Goal: Navigation & Orientation: Find specific page/section

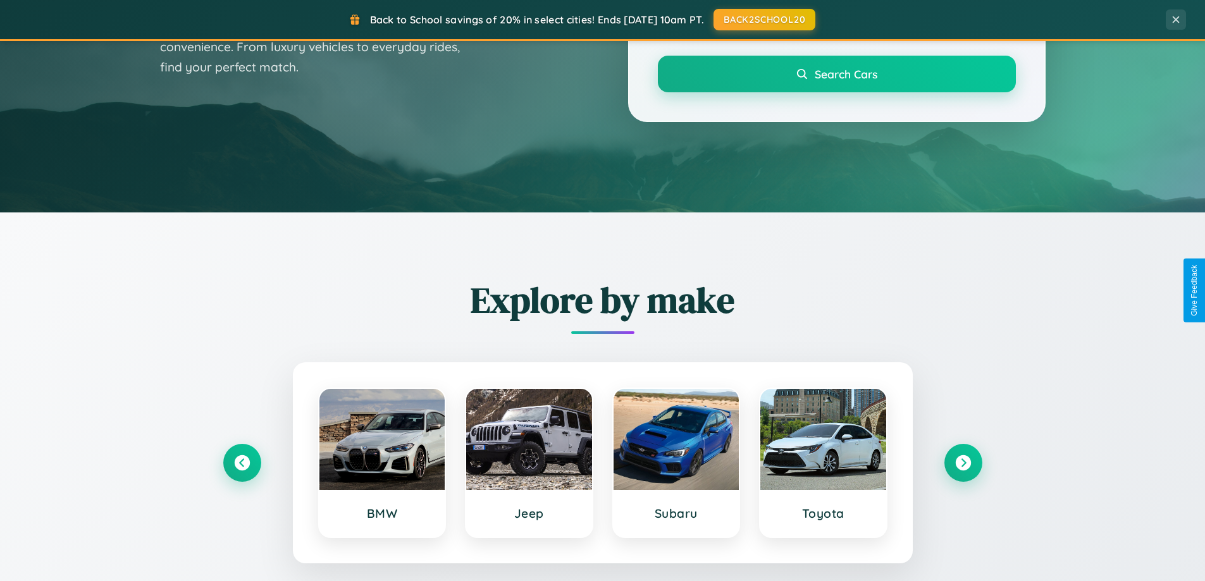
scroll to position [871, 0]
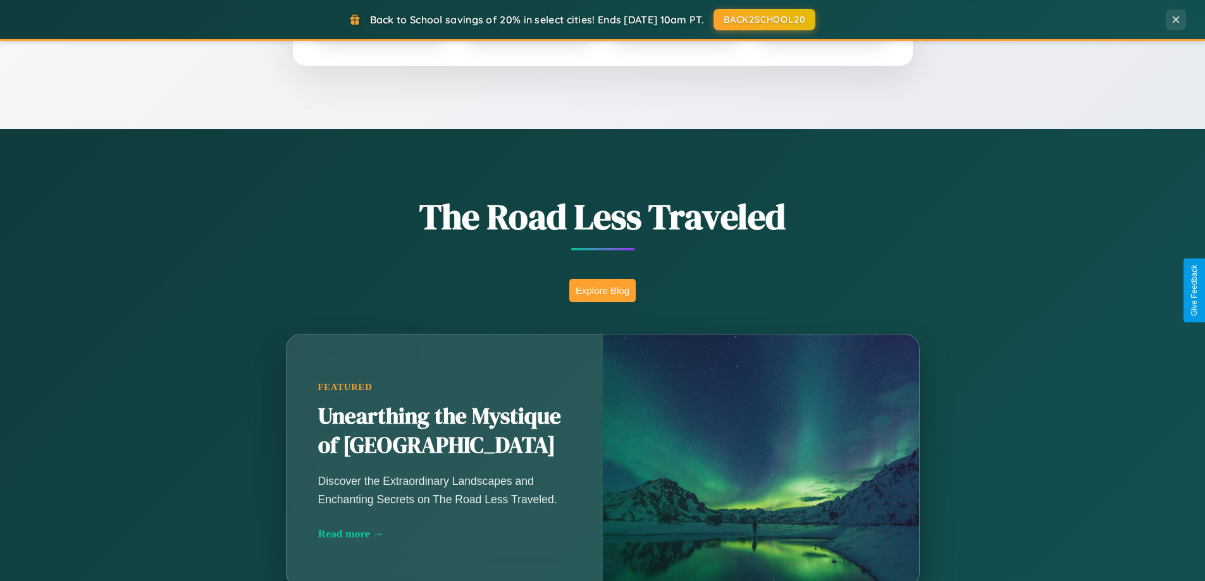
click at [602, 290] on button "Explore Blog" at bounding box center [602, 290] width 66 height 23
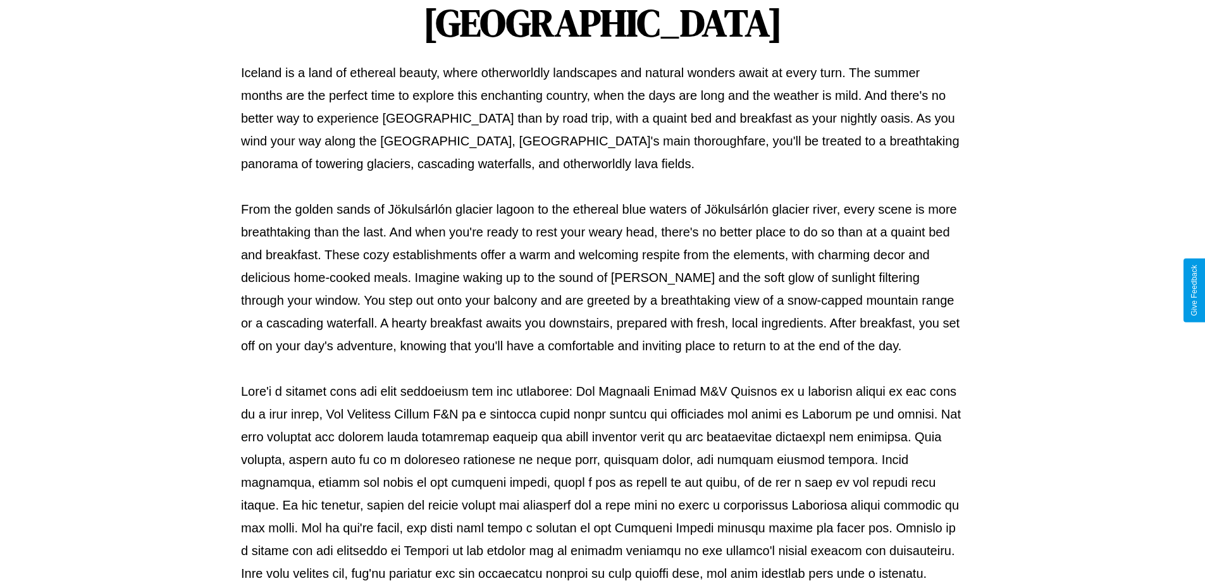
scroll to position [409, 0]
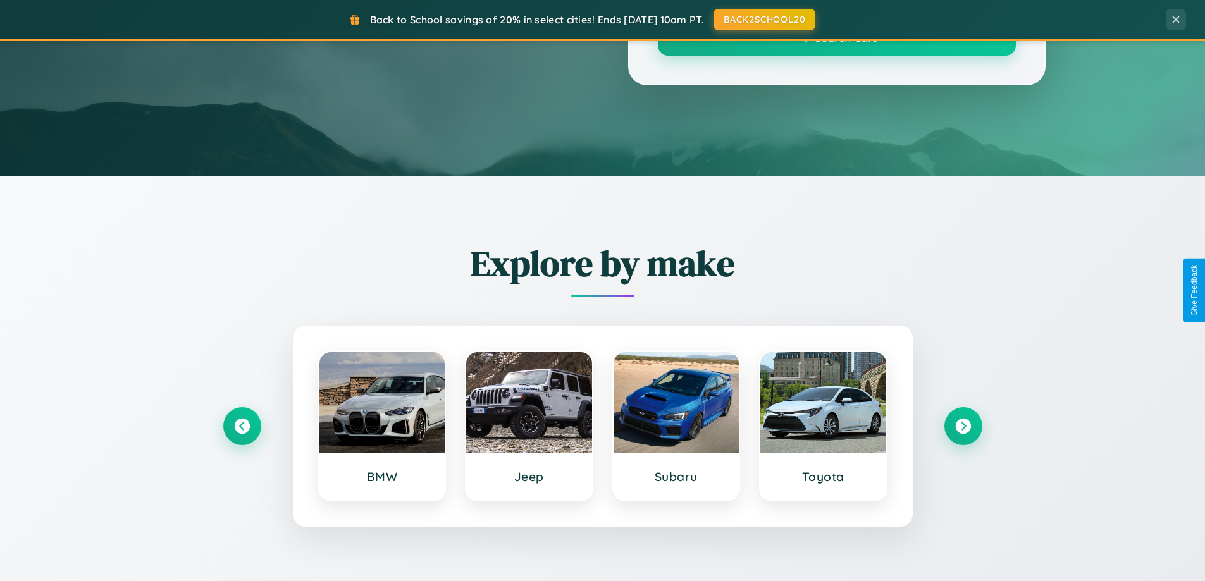
scroll to position [871, 0]
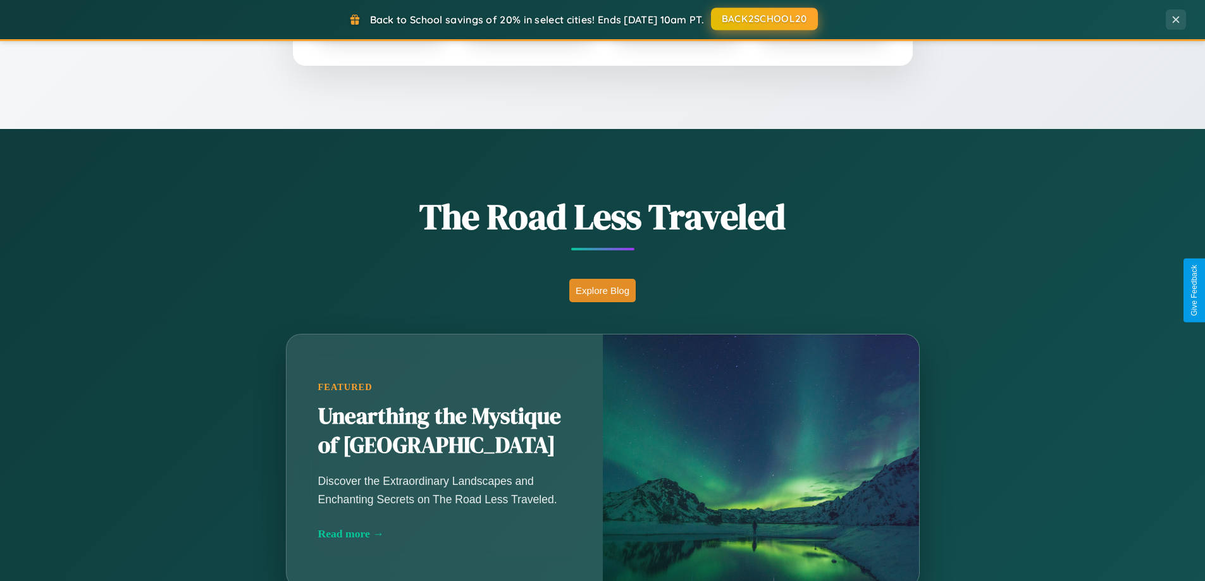
click at [764, 19] on button "BACK2SCHOOL20" at bounding box center [764, 19] width 107 height 23
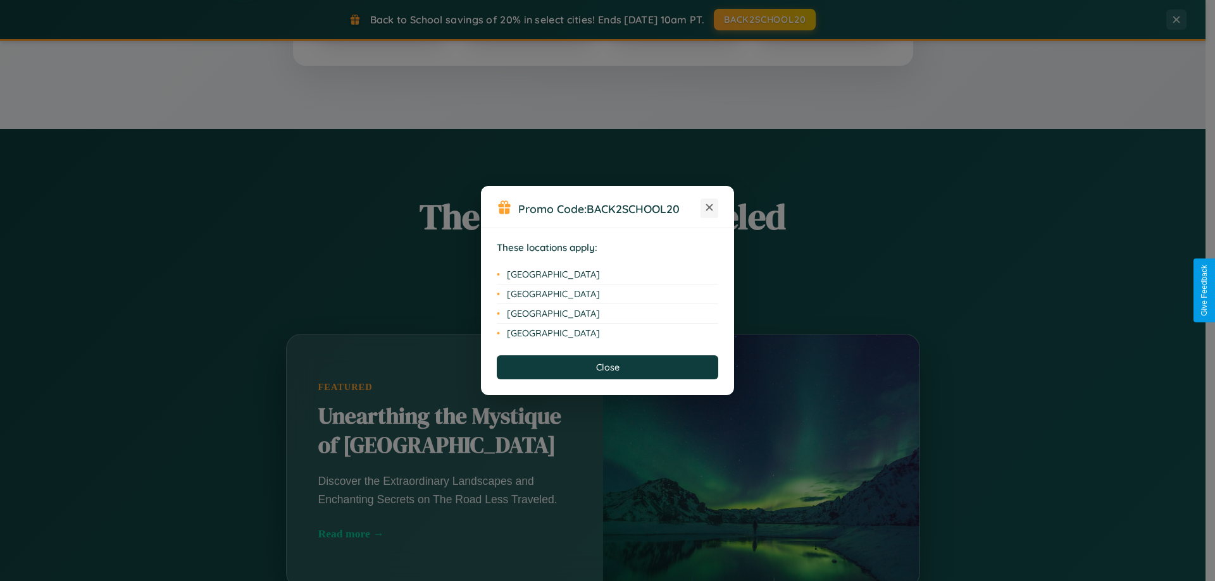
click at [709, 208] on icon at bounding box center [709, 207] width 7 height 7
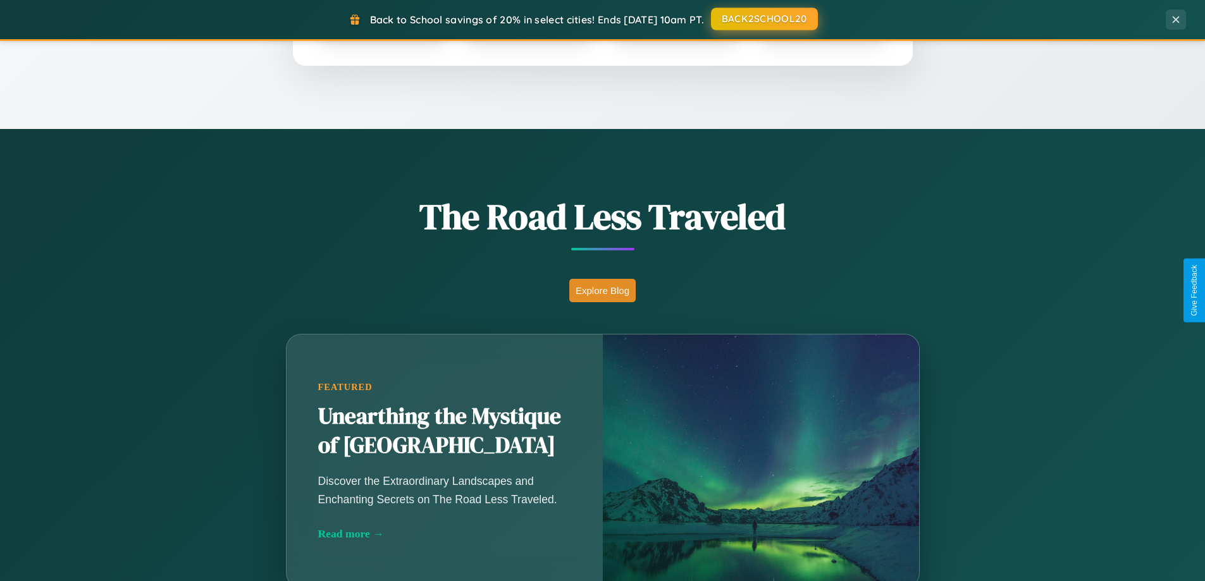
click at [764, 19] on button "BACK2SCHOOL20" at bounding box center [764, 19] width 107 height 23
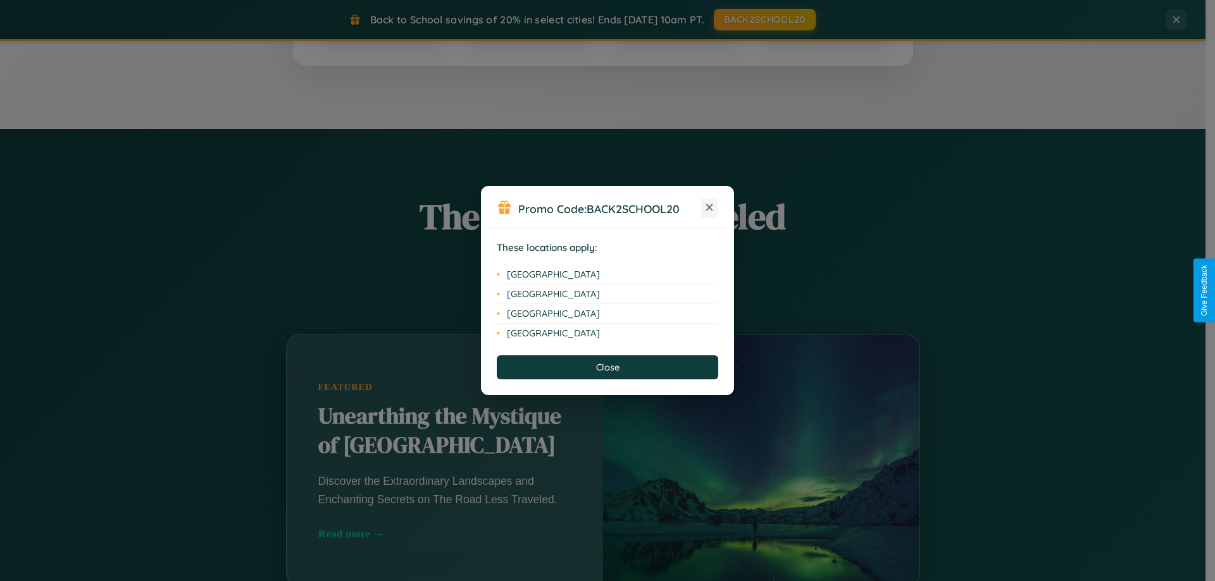
click at [709, 208] on icon at bounding box center [709, 207] width 7 height 7
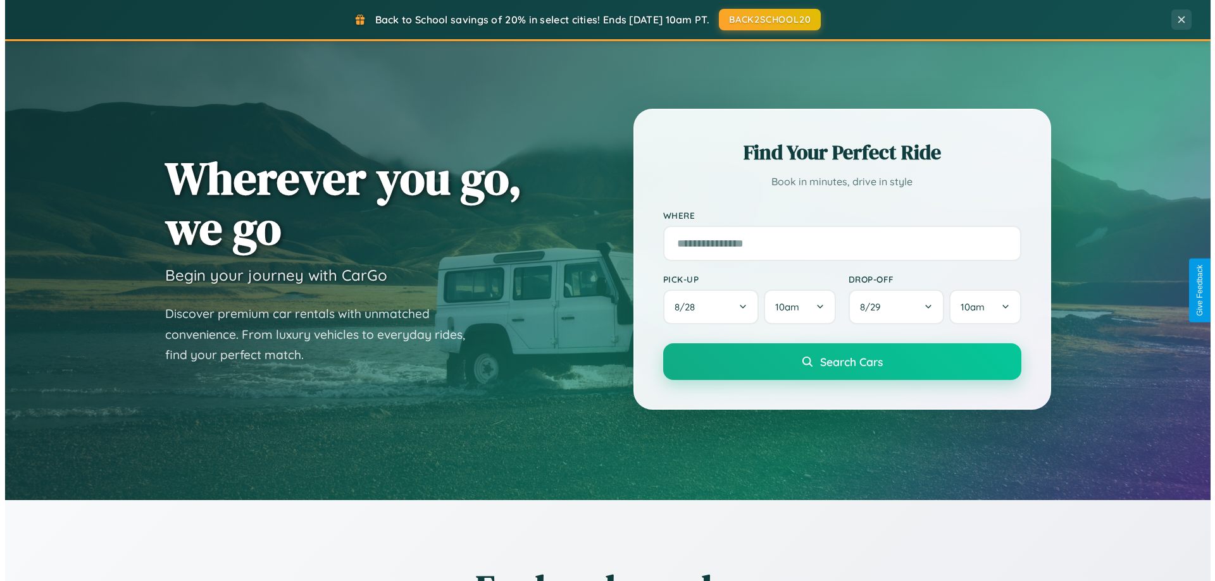
scroll to position [0, 0]
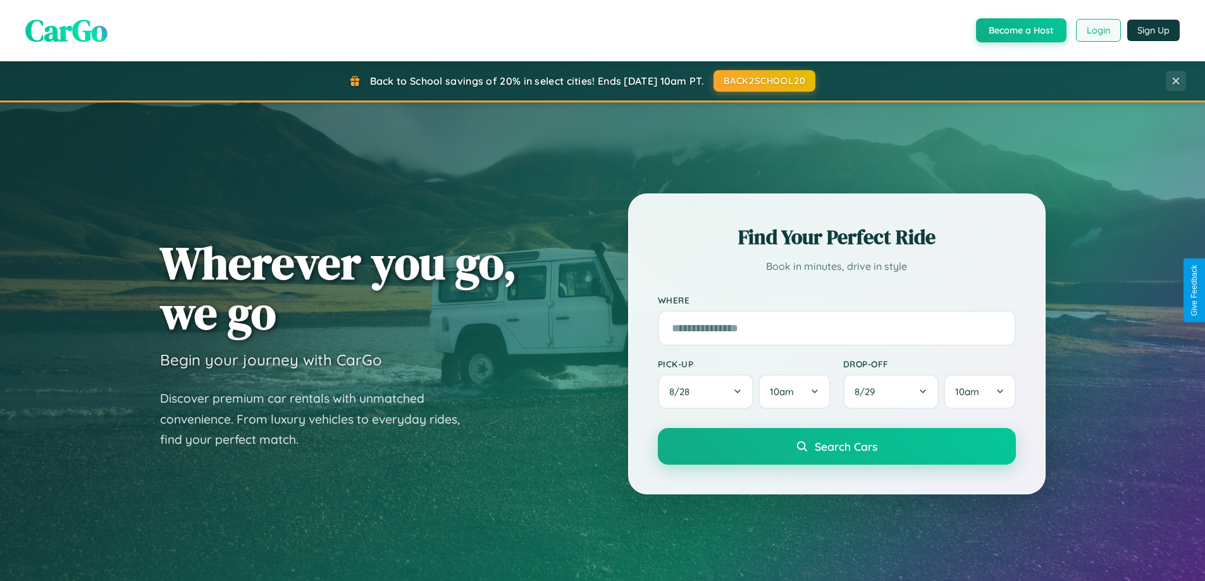
click at [1098, 30] on button "Login" at bounding box center [1098, 30] width 45 height 23
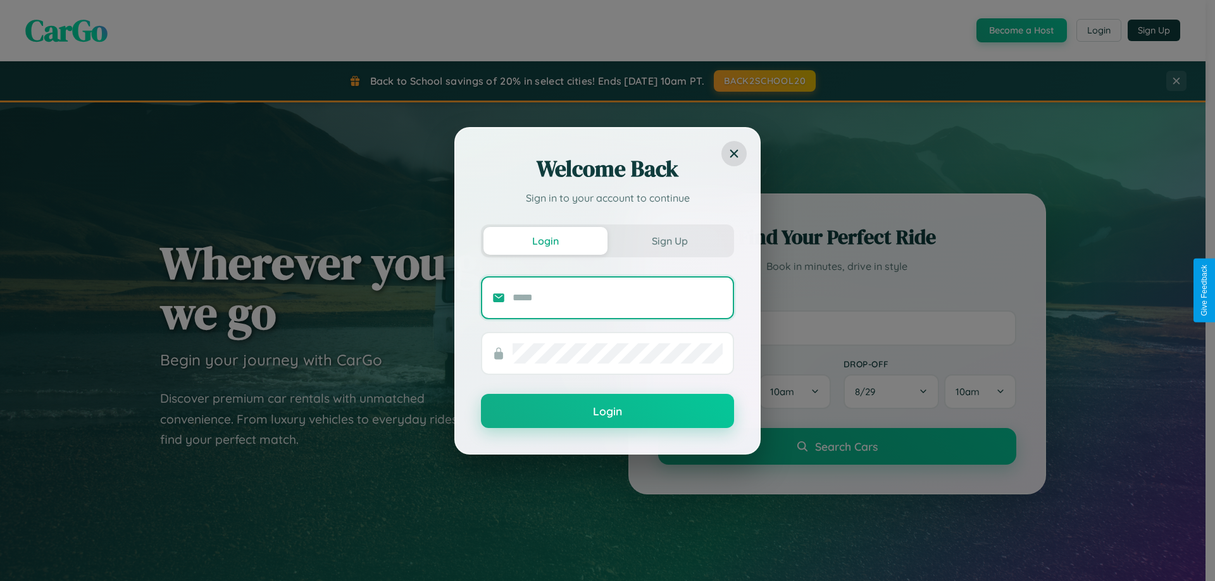
click at [618, 297] on input "text" at bounding box center [618, 298] width 210 height 20
type input "**********"
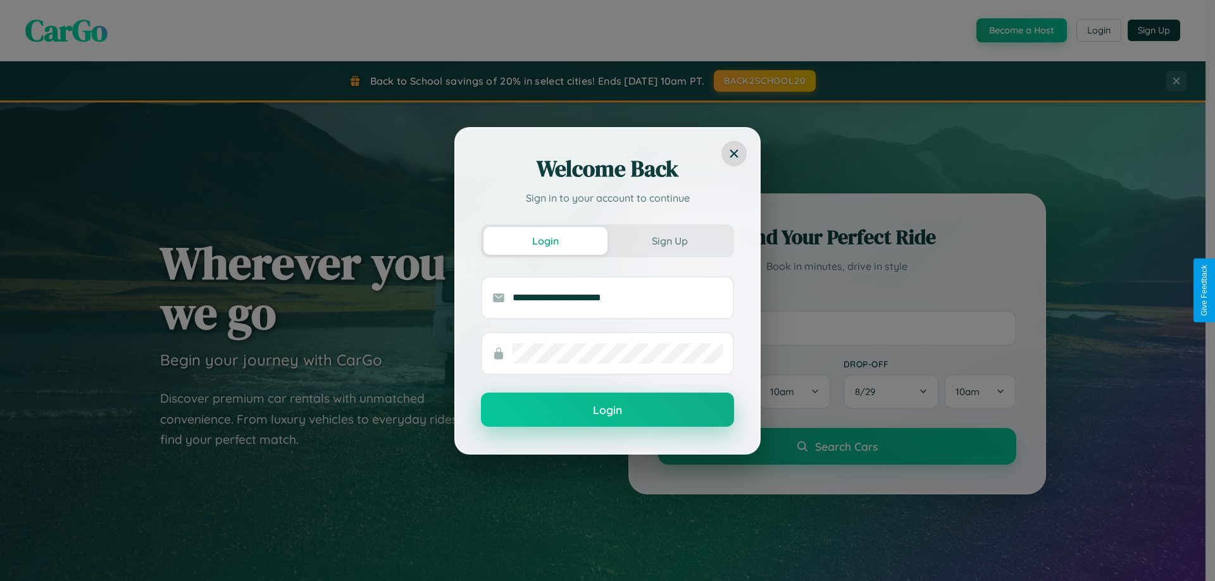
click at [607, 411] on button "Login" at bounding box center [607, 410] width 253 height 34
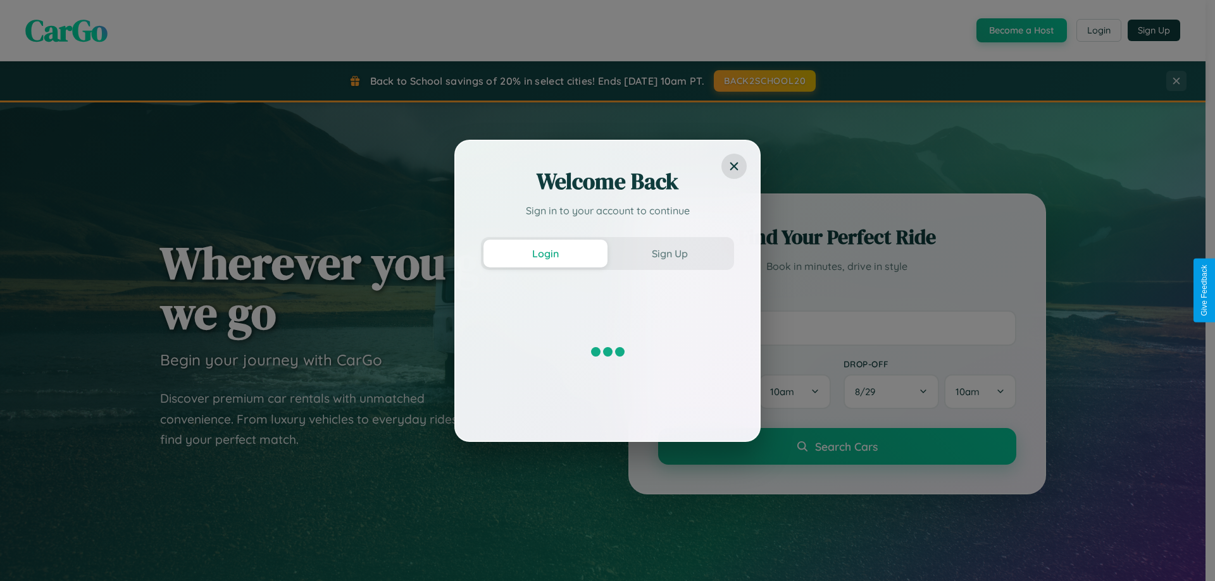
click at [1098, 30] on div "Welcome Back Sign in to your account to continue Login Sign Up" at bounding box center [607, 290] width 1215 height 581
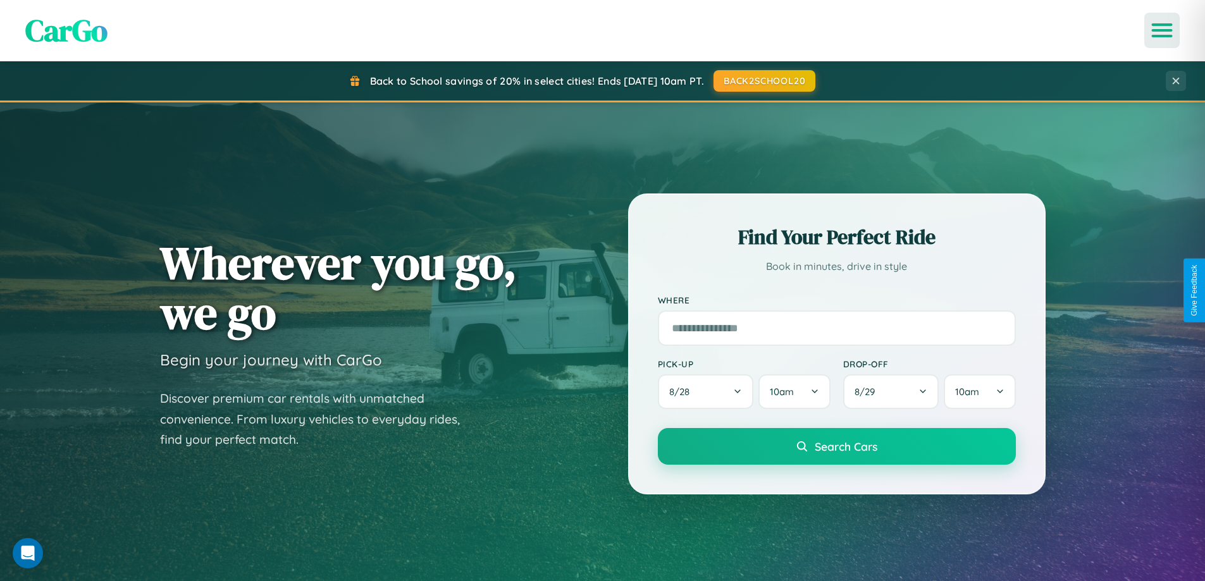
click at [1162, 30] on icon "Open menu" at bounding box center [1162, 30] width 18 height 11
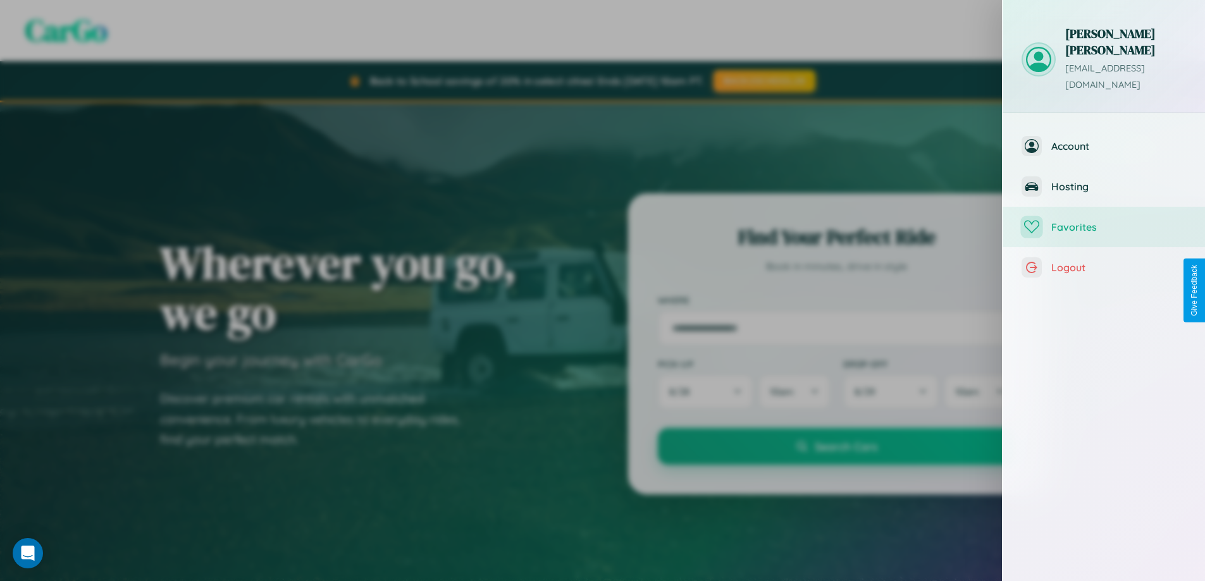
click at [1104, 221] on span "Favorites" at bounding box center [1119, 227] width 135 height 13
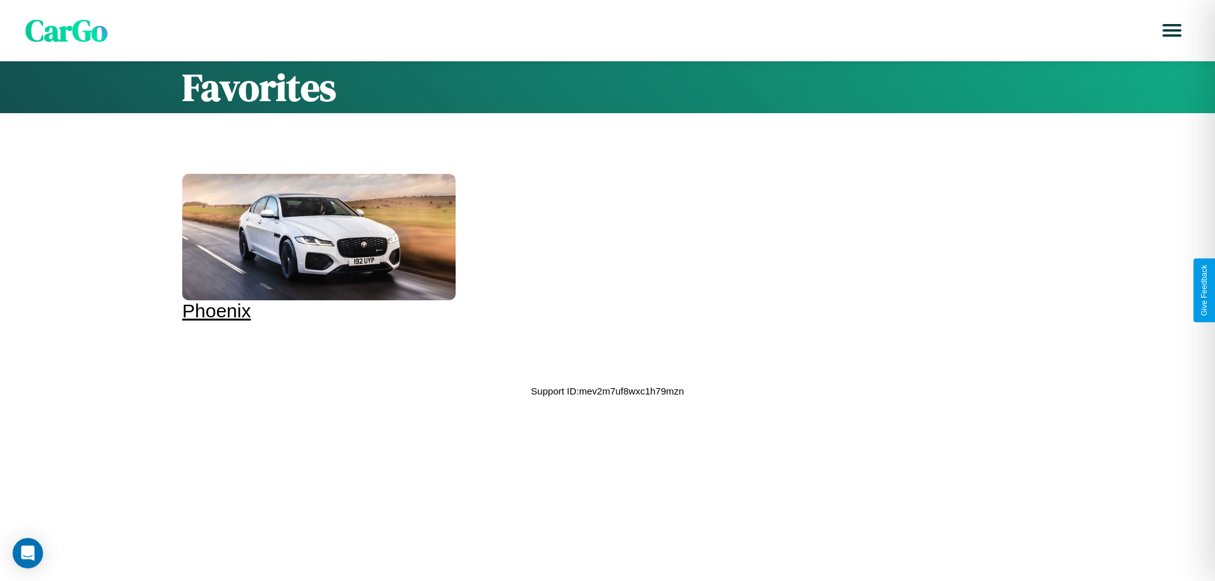
click at [317, 248] on div at bounding box center [318, 237] width 273 height 127
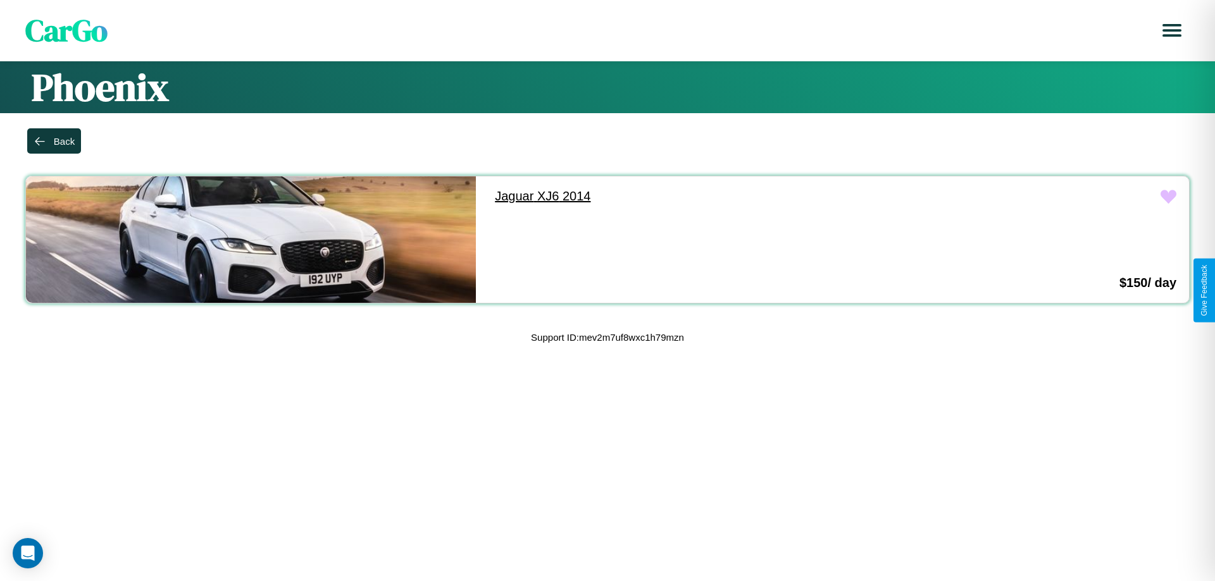
click at [701, 196] on link "Jaguar XJ6 2014" at bounding box center [707, 197] width 450 height 40
